Goal: Task Accomplishment & Management: Manage account settings

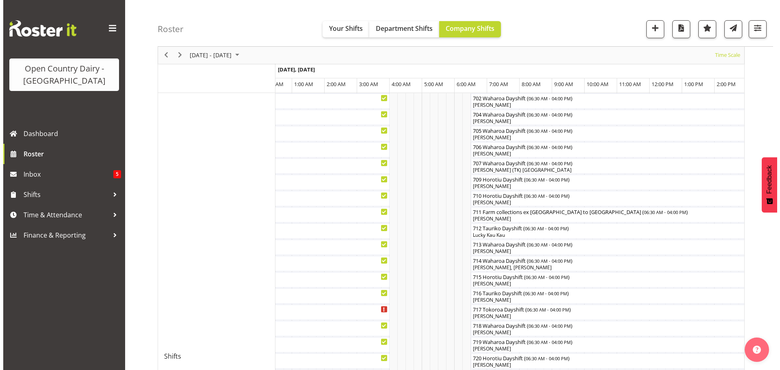
scroll to position [203, 0]
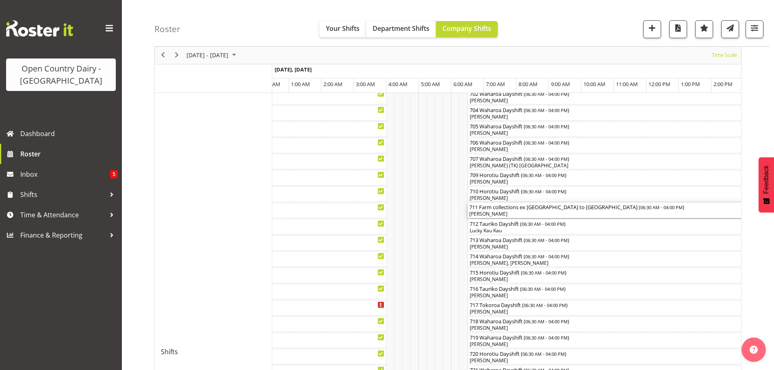
click at [553, 206] on div "711 Farm collections ex [GEOGRAPHIC_DATA] to [GEOGRAPHIC_DATA] ( 06:30 AM - 04:…" at bounding box center [622, 207] width 306 height 8
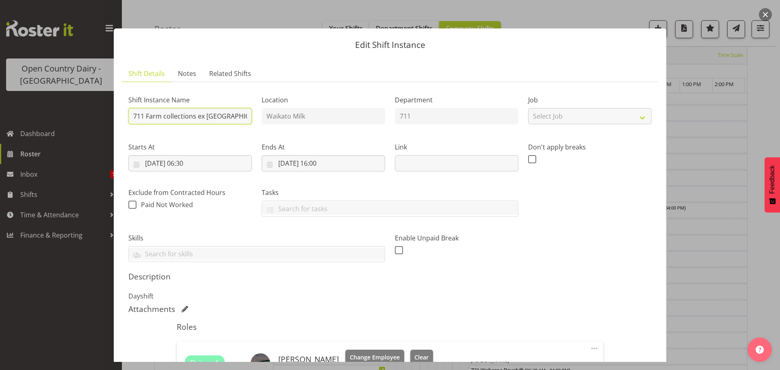
scroll to position [0, 45]
click at [305, 117] on div "Shift Instance Name 711 Farm collections ex [GEOGRAPHIC_DATA] to [GEOGRAPHIC_DA…" at bounding box center [390, 176] width 533 height 184
type input "711 Waharoa Dayshift"
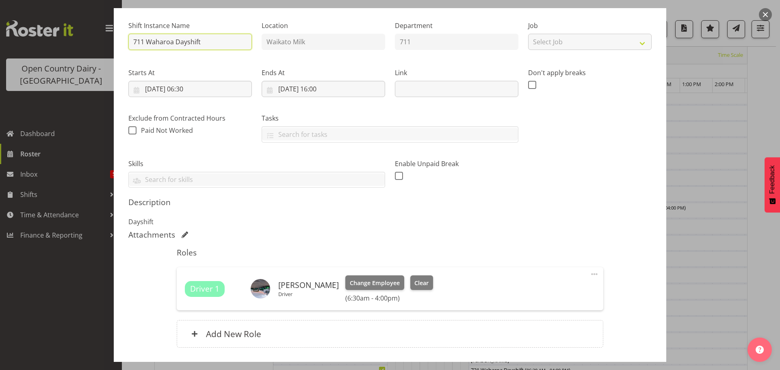
scroll to position [122, 0]
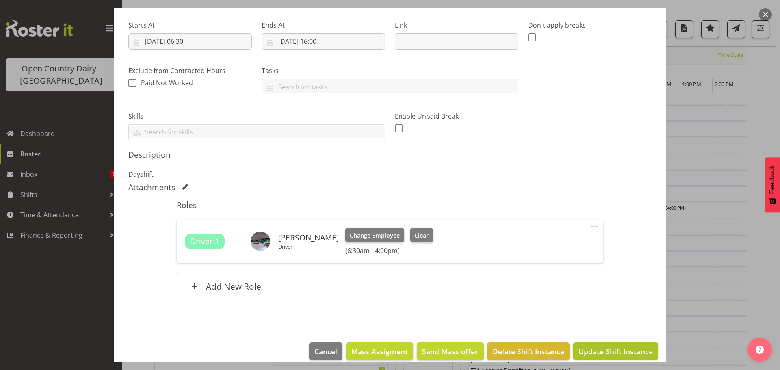
click at [599, 345] on button "Update Shift Instance" at bounding box center [615, 352] width 85 height 18
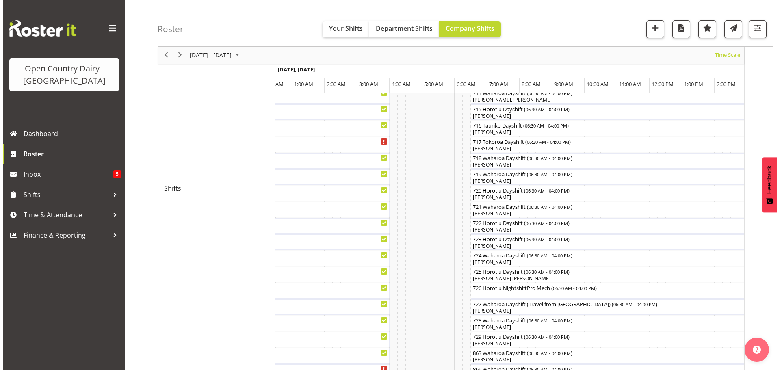
scroll to position [355, 0]
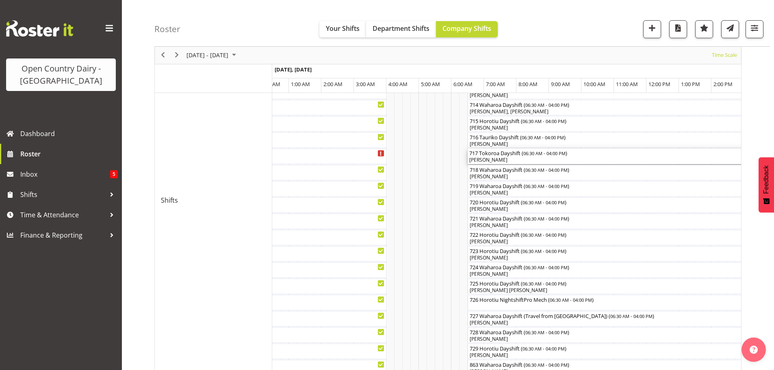
click at [546, 156] on span "06:30 AM - 04:00 PM" at bounding box center [544, 153] width 42 height 7
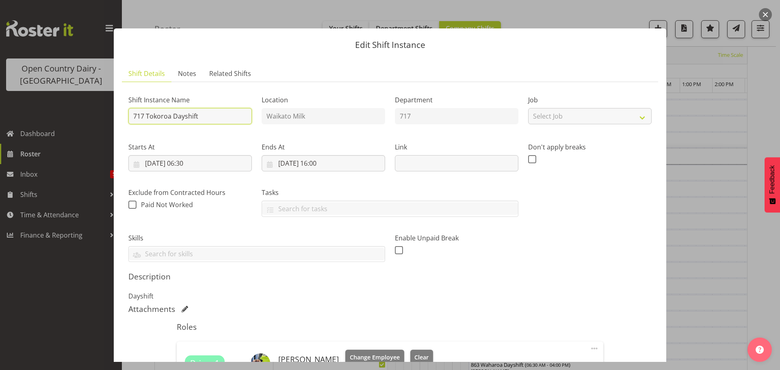
click at [201, 118] on input "717 Tokoroa Dayshift" at bounding box center [190, 116] width 124 height 16
click at [195, 117] on input "717 Tokoroa Dayshift Drive to Waharo" at bounding box center [190, 116] width 124 height 16
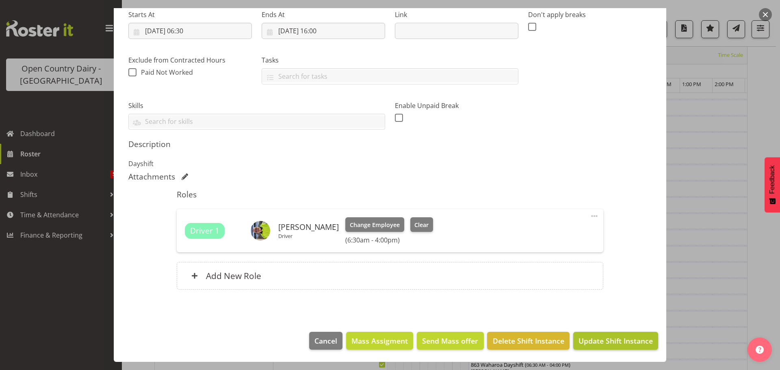
type input "717 Tokoroa Dayshift- Drive to Waharo"
click at [595, 335] on button "Update Shift Instance" at bounding box center [615, 341] width 85 height 18
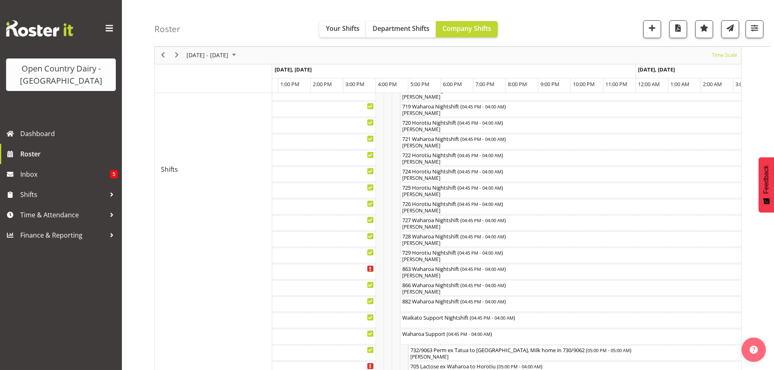
scroll to position [406, 0]
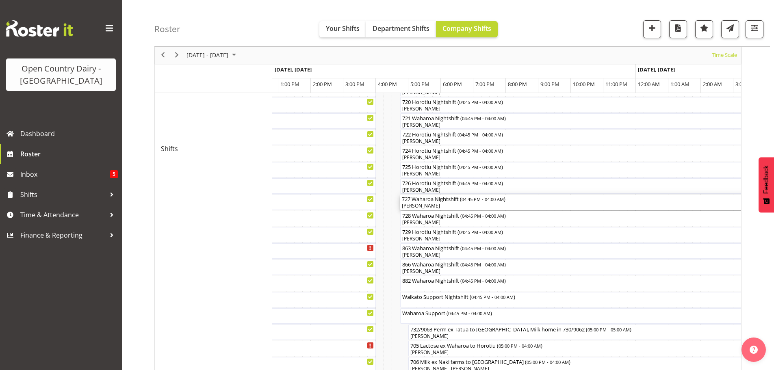
click at [432, 204] on div "[PERSON_NAME]" at bounding box center [583, 205] width 362 height 7
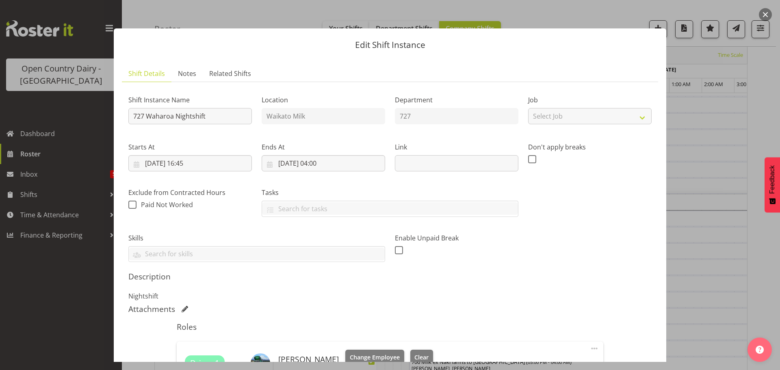
click at [768, 13] on button "button" at bounding box center [765, 14] width 13 height 13
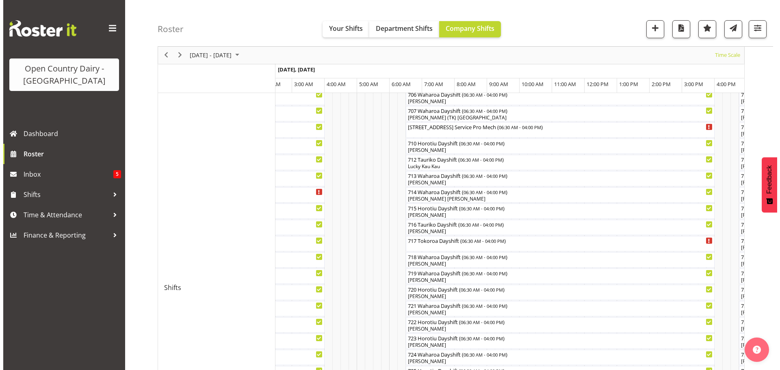
scroll to position [250, 0]
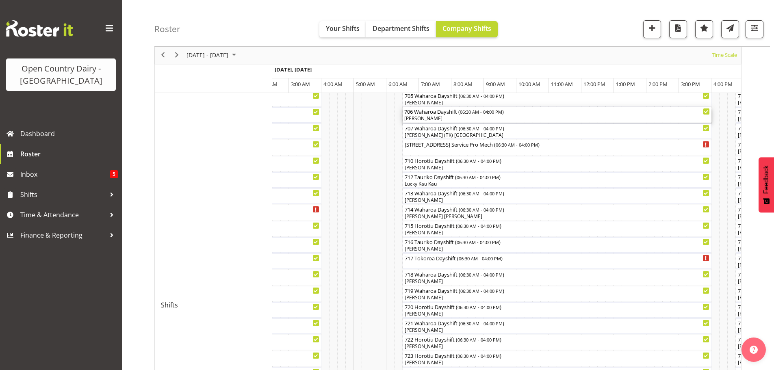
click at [449, 117] on div "[PERSON_NAME]" at bounding box center [557, 118] width 306 height 7
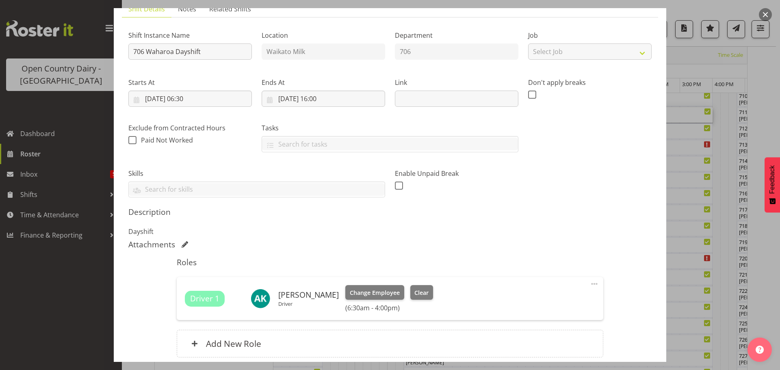
scroll to position [132, 0]
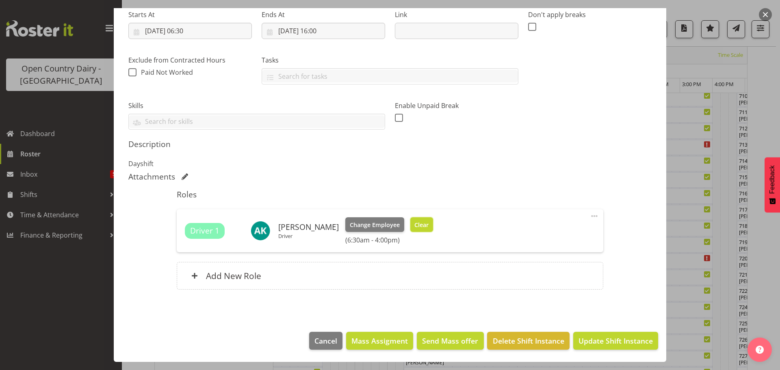
click at [419, 227] on span "Clear" at bounding box center [421, 225] width 14 height 9
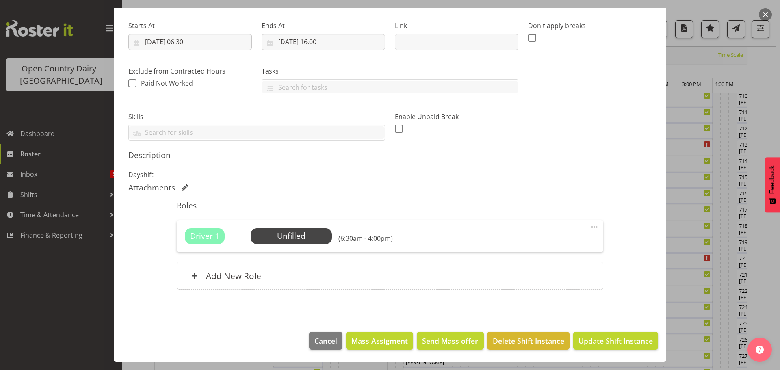
scroll to position [0, 0]
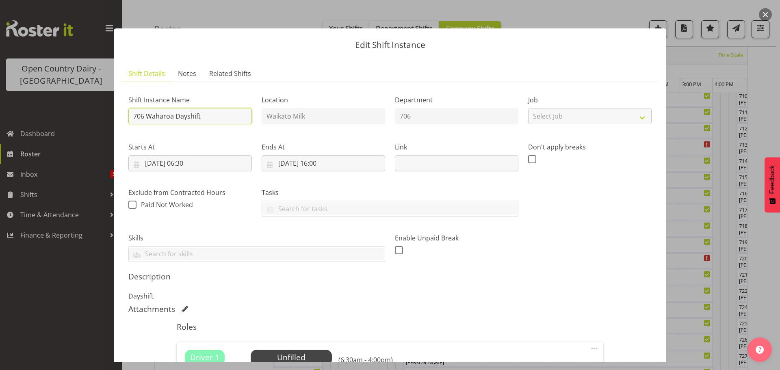
click at [211, 117] on input "706 Waharoa Dayshift" at bounding box center [190, 116] width 124 height 16
drag, startPoint x: 211, startPoint y: 116, endPoint x: 148, endPoint y: 113, distance: 62.6
click at [148, 113] on input "706 Waharoa Dayshift" at bounding box center [190, 116] width 124 height 16
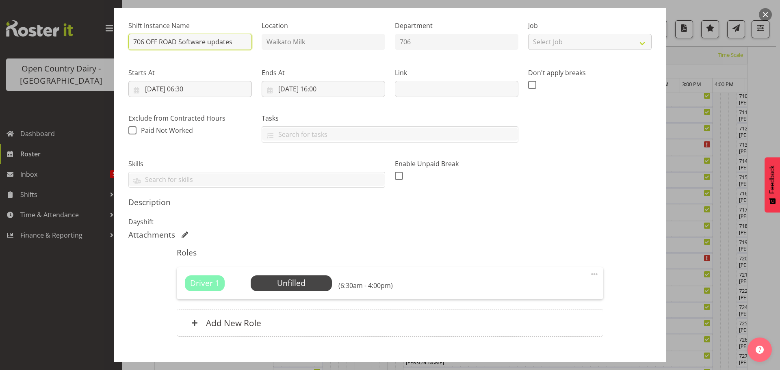
scroll to position [121, 0]
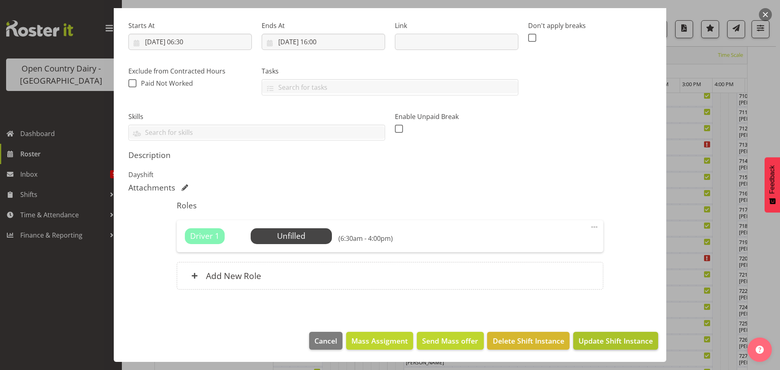
type input "706 OFF ROAD Software updates"
click at [589, 334] on button "Update Shift Instance" at bounding box center [615, 341] width 85 height 18
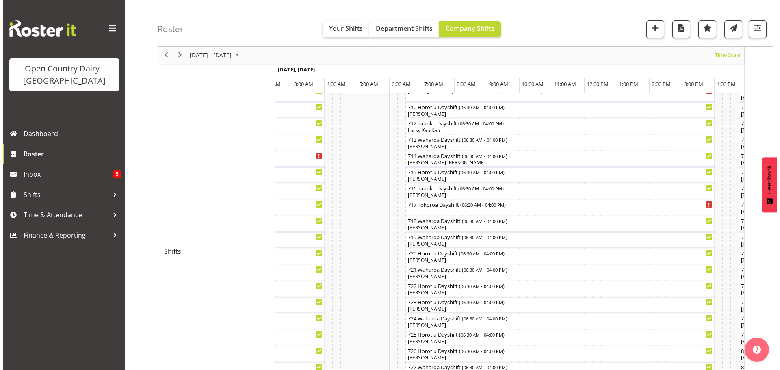
scroll to position [314, 0]
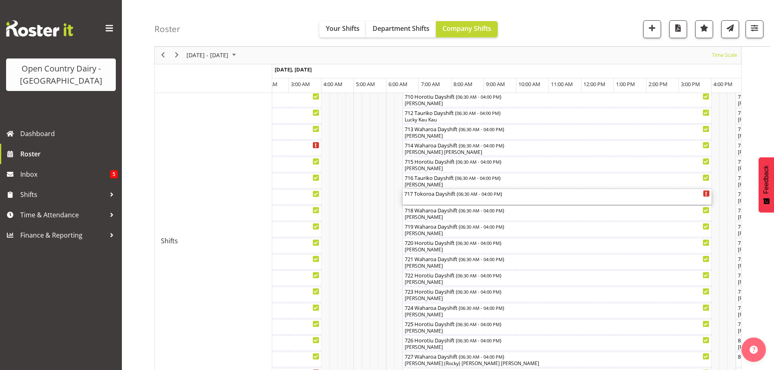
click at [433, 202] on div "717 Tokoroa Dayshift ( 06:30 AM - 04:00 PM )" at bounding box center [557, 196] width 306 height 15
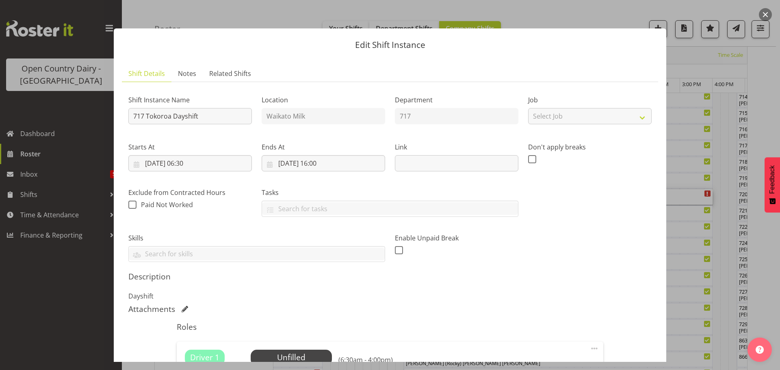
scroll to position [122, 0]
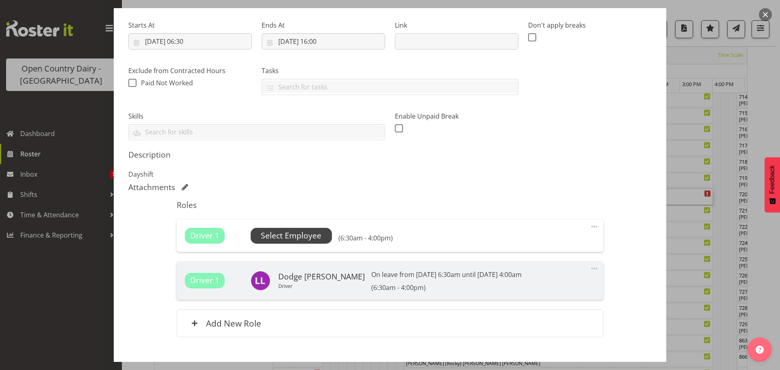
click at [309, 233] on span "Select Employee" at bounding box center [291, 236] width 61 height 12
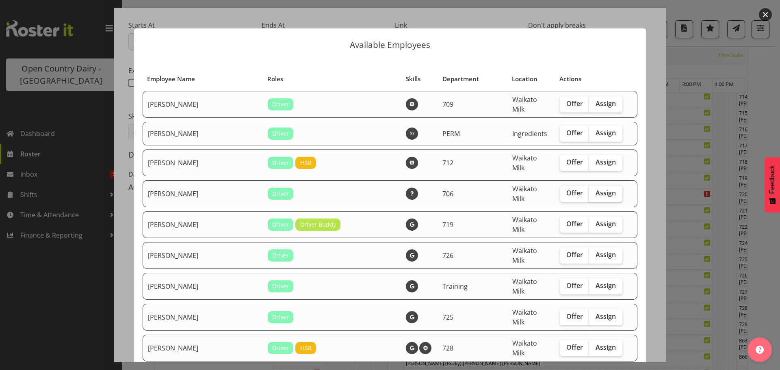
click at [596, 189] on span "Assign" at bounding box center [606, 193] width 20 height 8
click at [589, 191] on input "Assign" at bounding box center [591, 193] width 5 height 5
checkbox input "true"
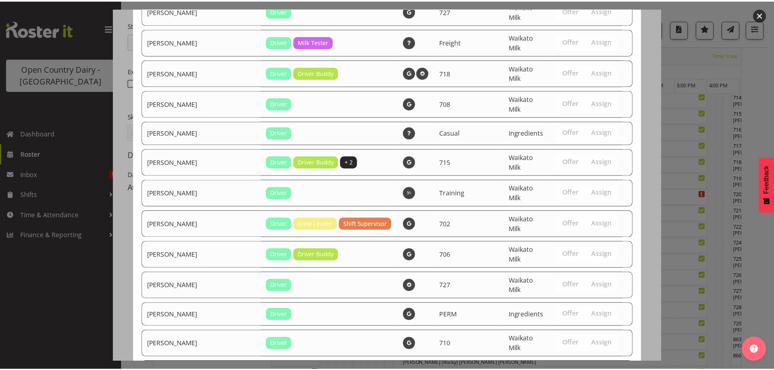
scroll to position [964, 0]
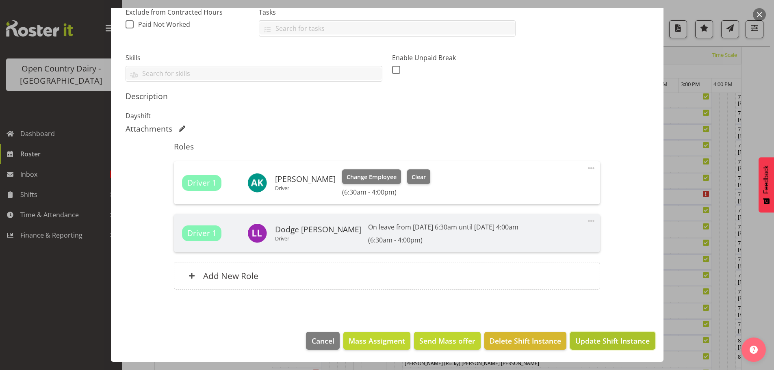
click at [602, 340] on span "Update Shift Instance" at bounding box center [612, 341] width 74 height 11
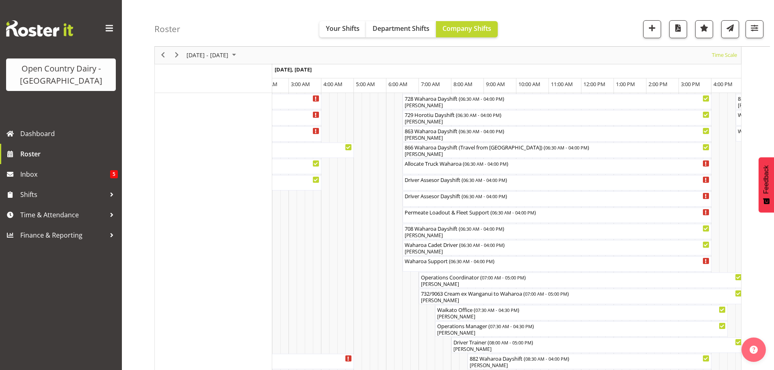
scroll to position [650, 0]
